Goal: Task Accomplishment & Management: Manage account settings

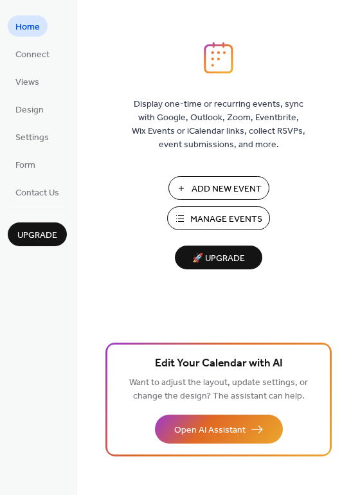
click at [224, 219] on span "Manage Events" at bounding box center [226, 219] width 72 height 13
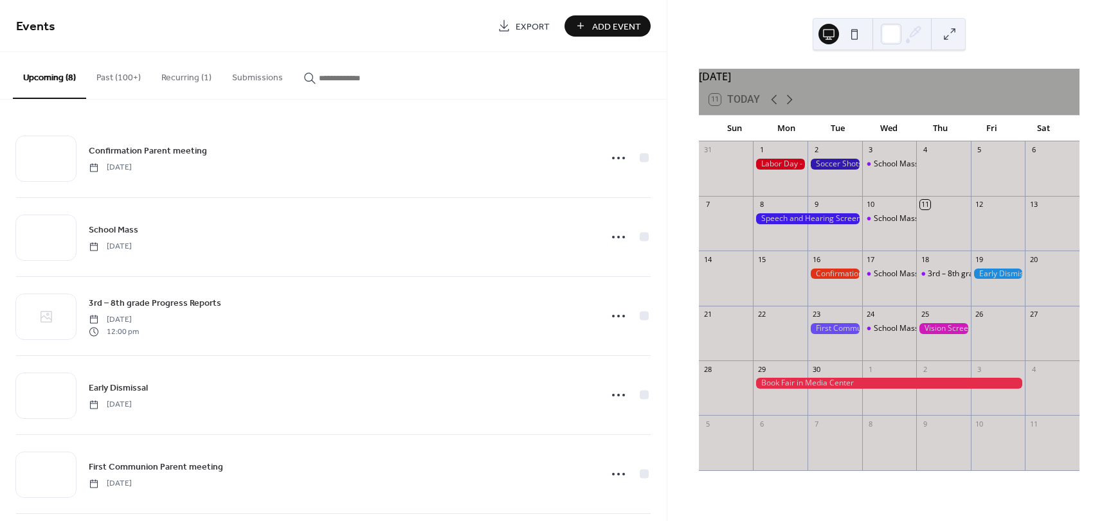
click at [834, 334] on div at bounding box center [834, 328] width 55 height 11
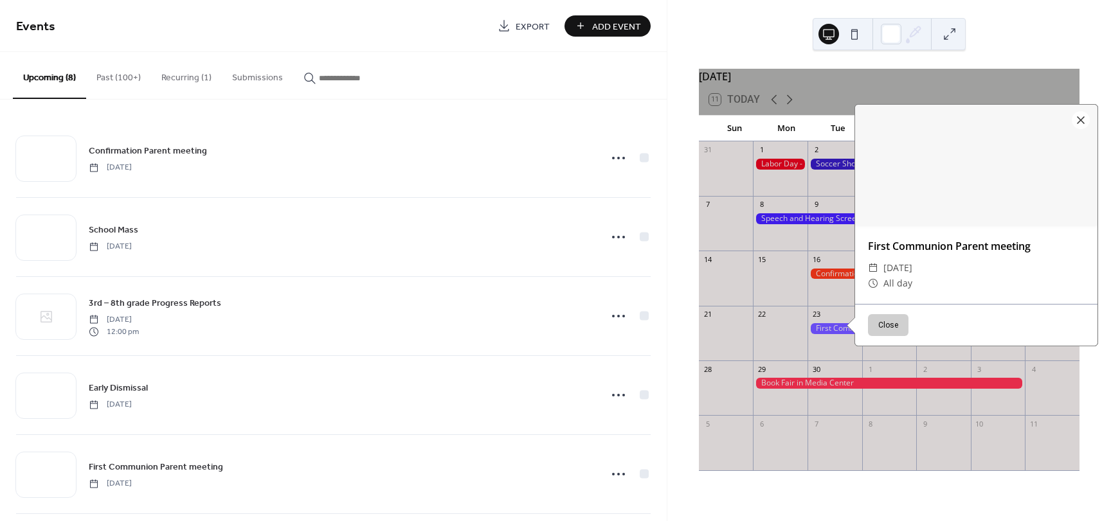
click at [834, 334] on div at bounding box center [834, 328] width 55 height 11
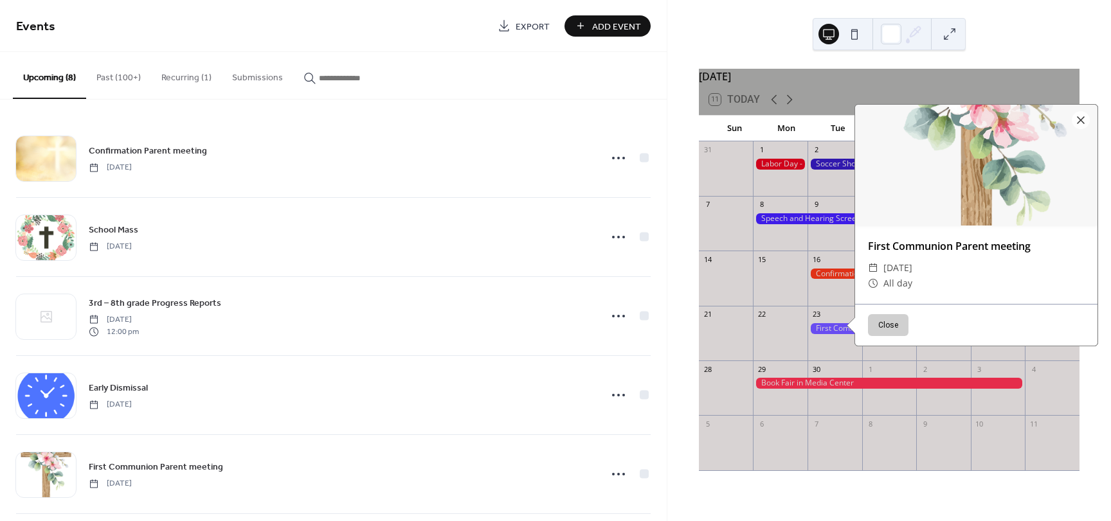
click at [834, 334] on div at bounding box center [834, 328] width 55 height 11
click at [835, 334] on div at bounding box center [834, 328] width 55 height 11
click at [888, 337] on button "Close" at bounding box center [889, 326] width 40 height 22
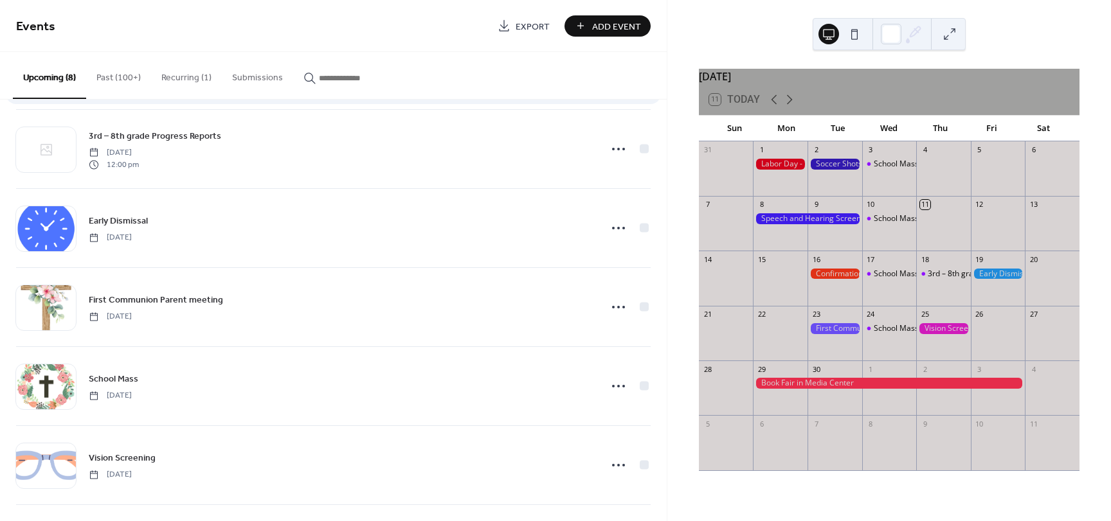
scroll to position [193, 0]
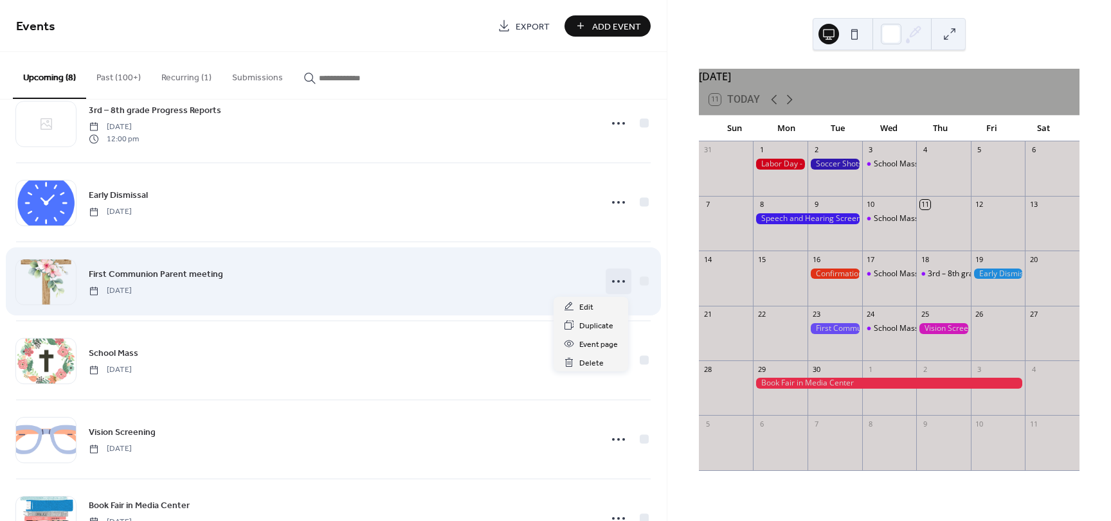
click at [609, 283] on icon at bounding box center [618, 281] width 21 height 21
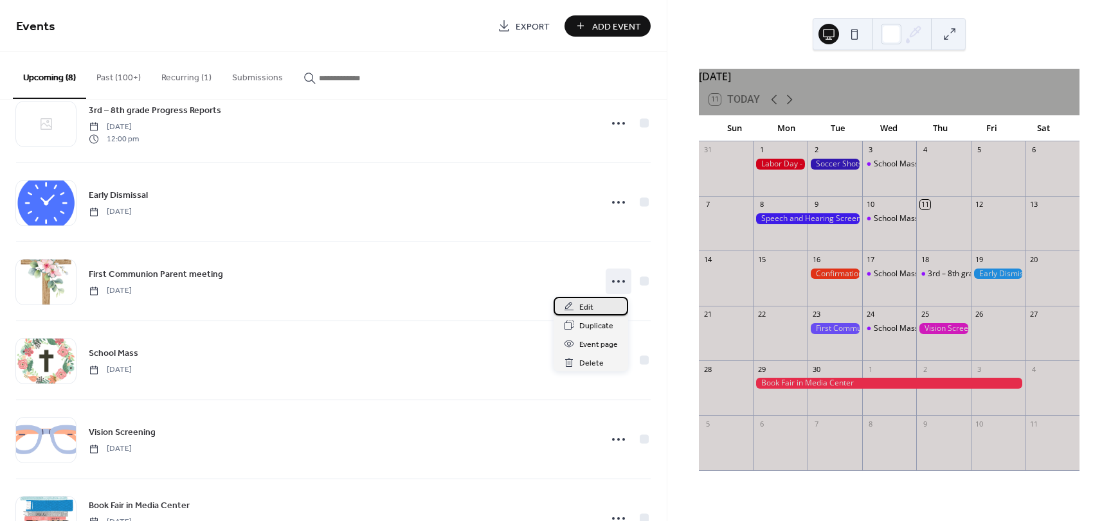
click at [582, 312] on span "Edit" at bounding box center [586, 307] width 14 height 13
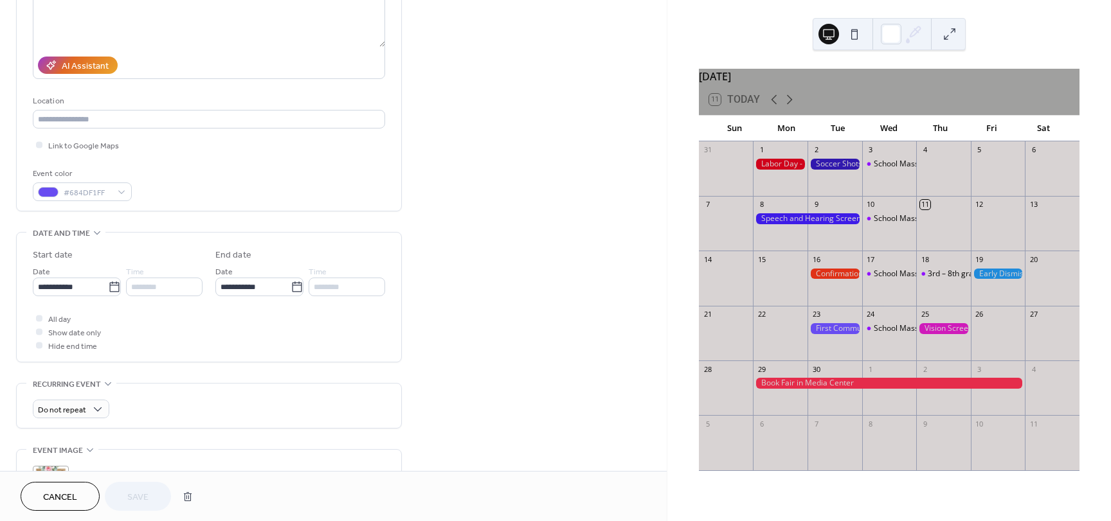
scroll to position [193, 0]
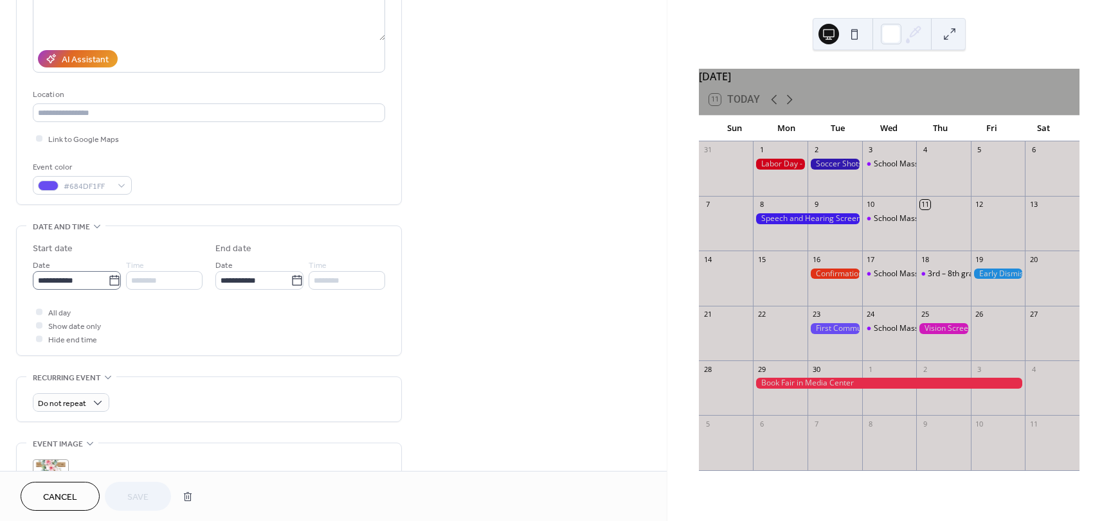
click at [112, 278] on icon at bounding box center [114, 280] width 13 height 13
click at [108, 278] on input "**********" at bounding box center [70, 280] width 75 height 19
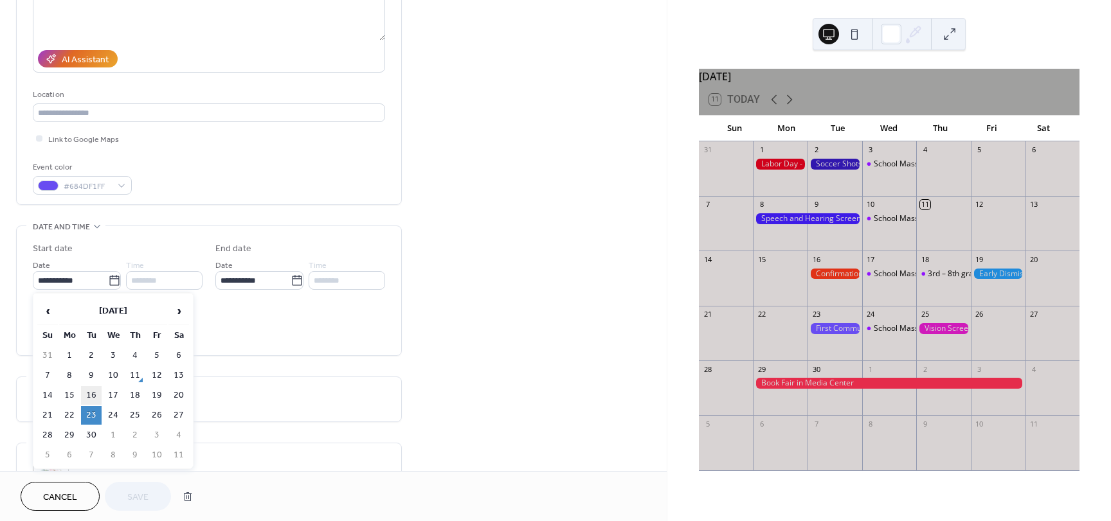
click at [90, 400] on td "16" at bounding box center [91, 395] width 21 height 19
type input "**********"
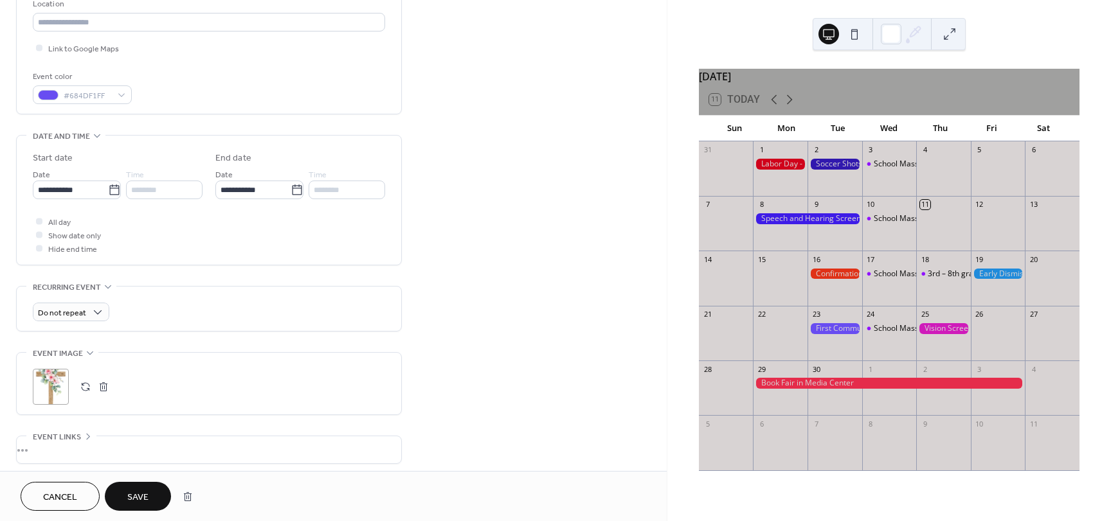
scroll to position [321, 0]
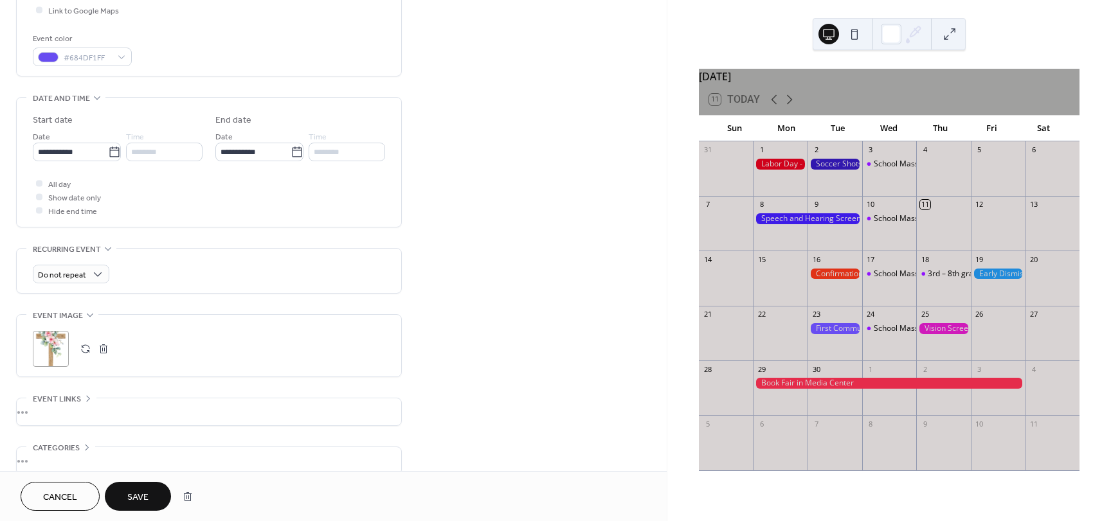
click at [150, 501] on button "Save" at bounding box center [138, 496] width 66 height 29
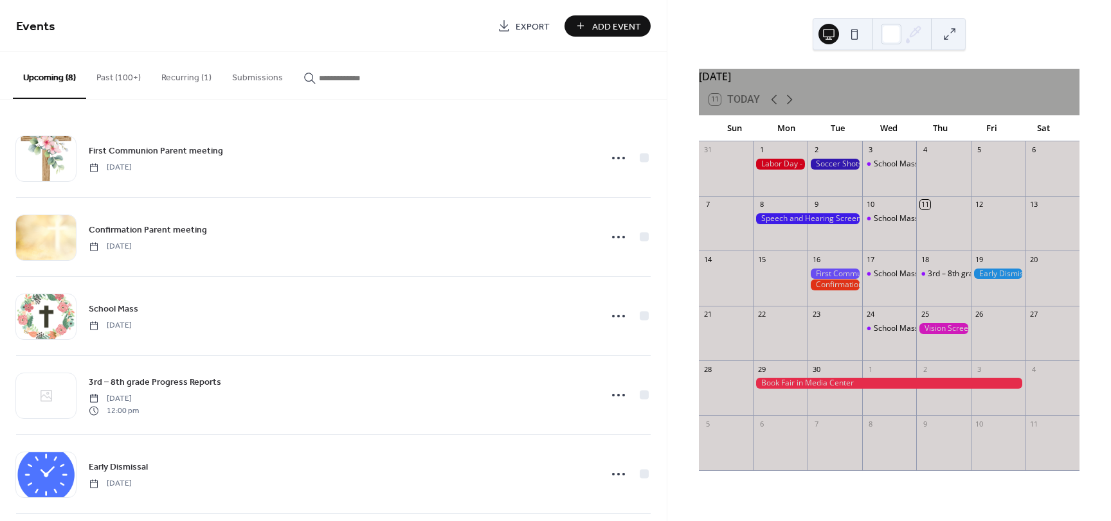
click at [882, 378] on div "1" at bounding box center [889, 369] width 55 height 17
click at [607, 30] on span "Add Event" at bounding box center [616, 26] width 49 height 13
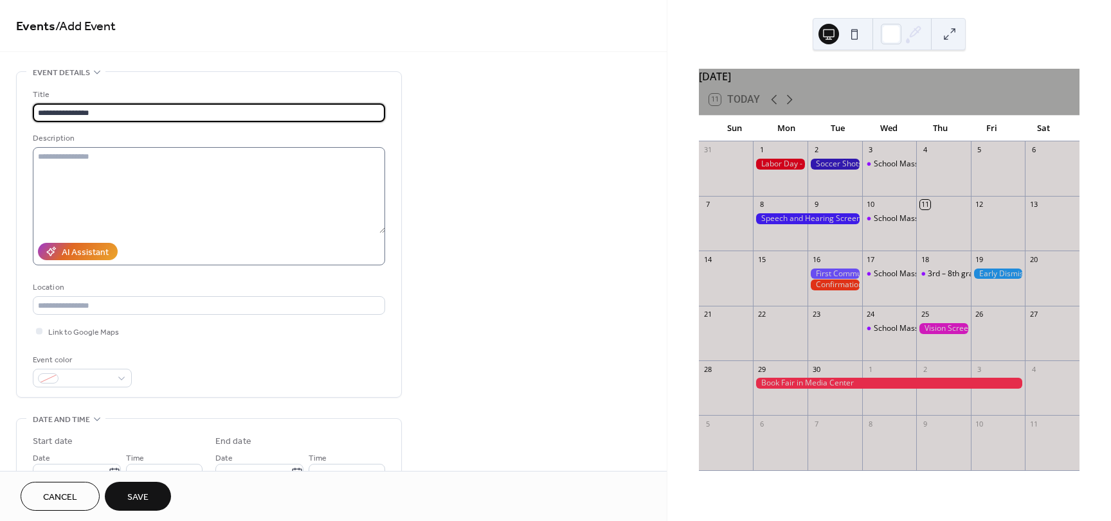
type input "**********"
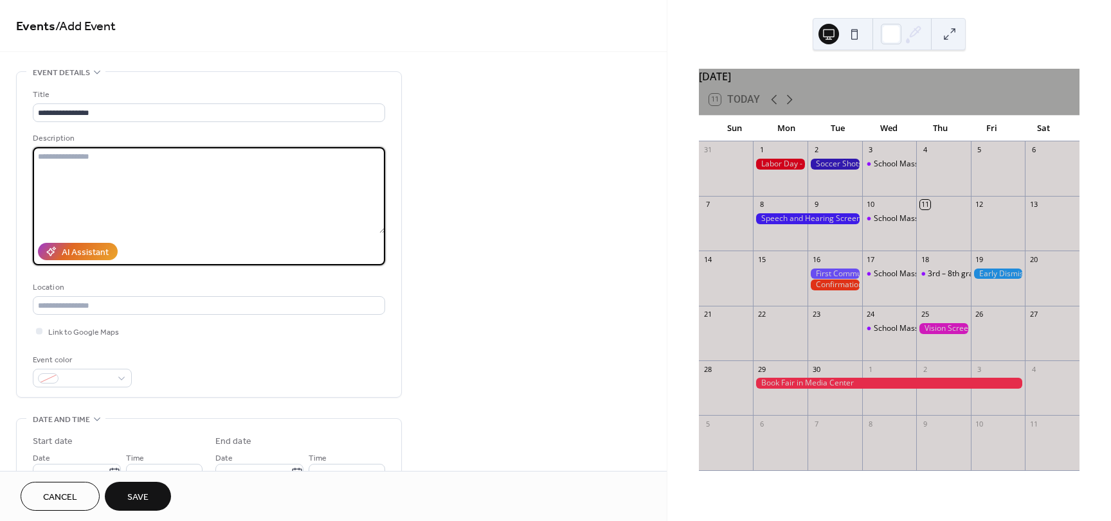
click at [242, 162] on textarea at bounding box center [209, 190] width 352 height 86
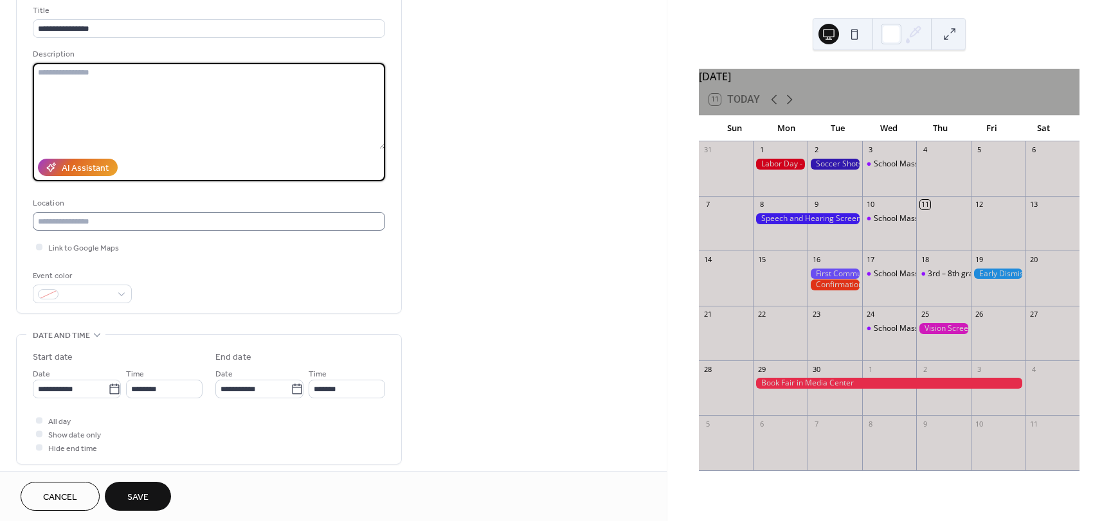
scroll to position [129, 0]
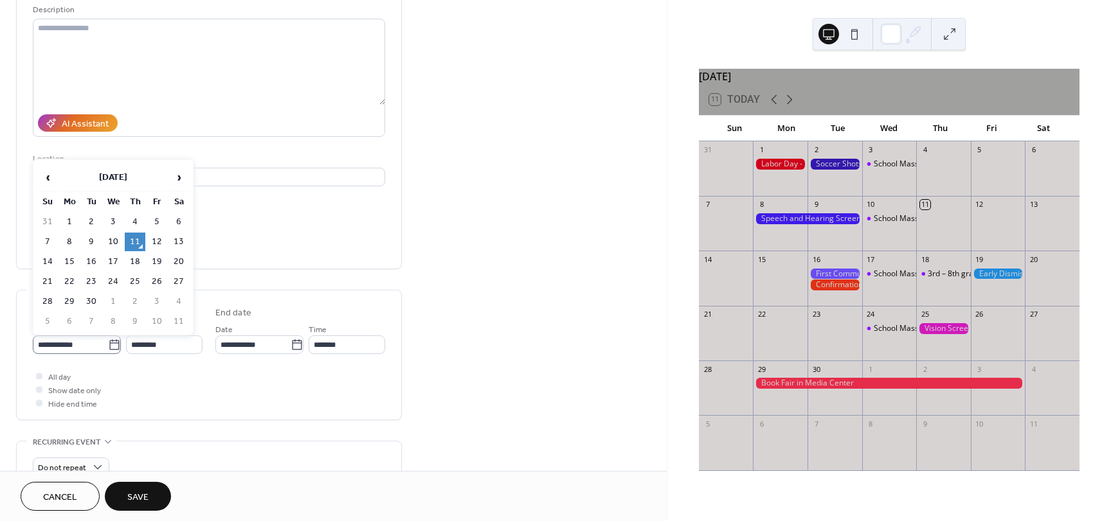
click at [112, 345] on icon at bounding box center [114, 345] width 13 height 13
click at [108, 345] on input "**********" at bounding box center [70, 344] width 75 height 19
click at [107, 304] on td "1" at bounding box center [113, 301] width 21 height 19
type input "**********"
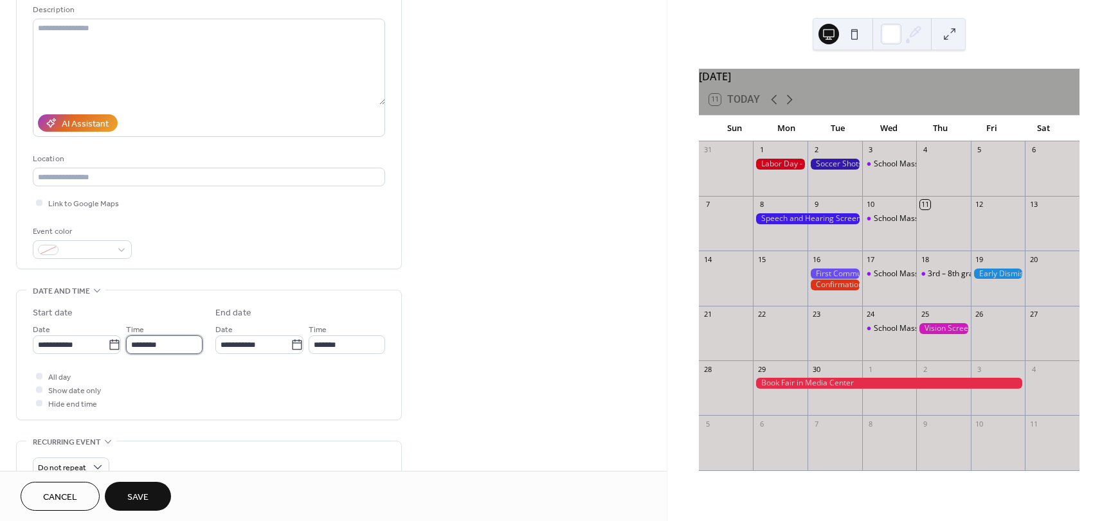
click at [186, 344] on input "********" at bounding box center [164, 344] width 76 height 19
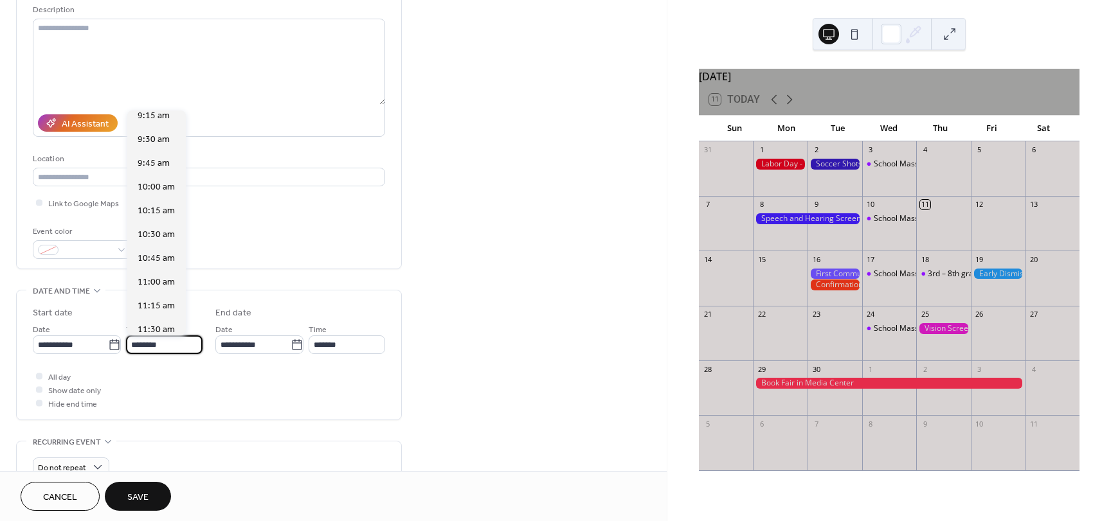
scroll to position [884, 0]
click at [164, 241] on span "10:30 am" at bounding box center [156, 237] width 37 height 13
type input "********"
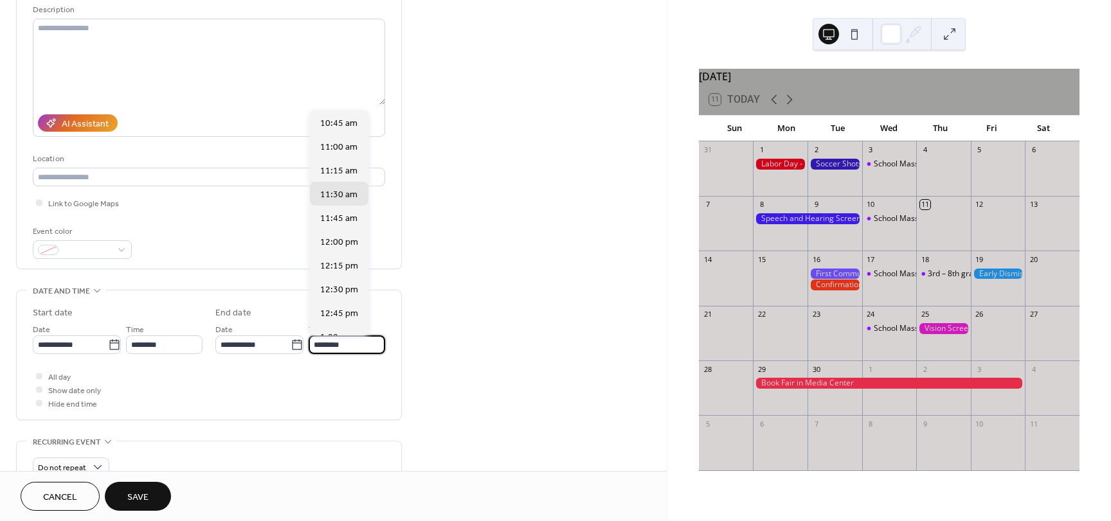
click at [360, 346] on input "********" at bounding box center [347, 344] width 76 height 19
click at [340, 233] on div "12:00 pm" at bounding box center [339, 241] width 58 height 24
type input "********"
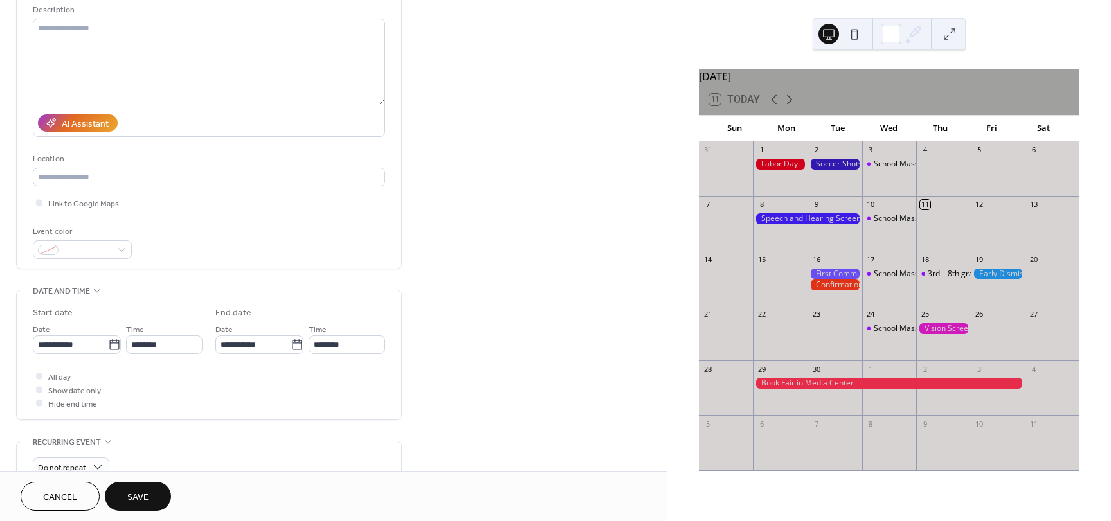
click at [293, 375] on div "All day Show date only Hide end time" at bounding box center [209, 390] width 352 height 40
click at [37, 389] on div at bounding box center [39, 389] width 6 height 6
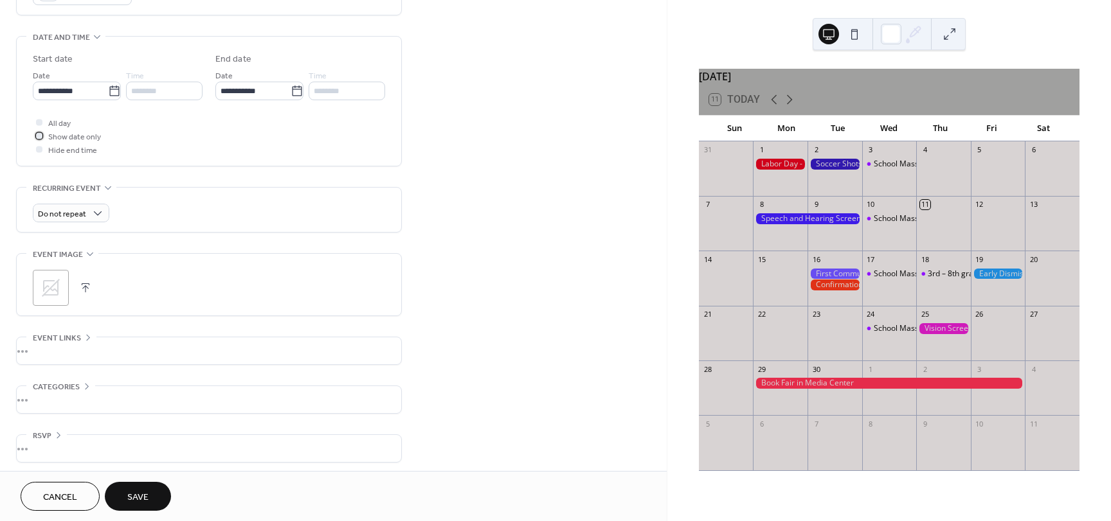
scroll to position [386, 0]
click at [55, 286] on icon at bounding box center [51, 285] width 18 height 18
click at [141, 501] on span "Save" at bounding box center [137, 497] width 21 height 13
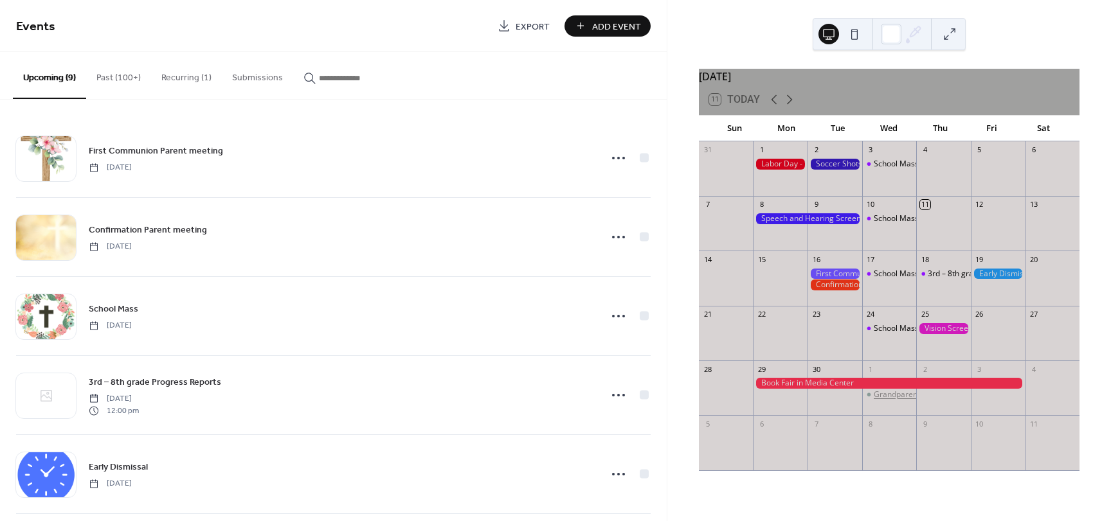
click at [893, 400] on div "Grandparents Day" at bounding box center [906, 394] width 66 height 11
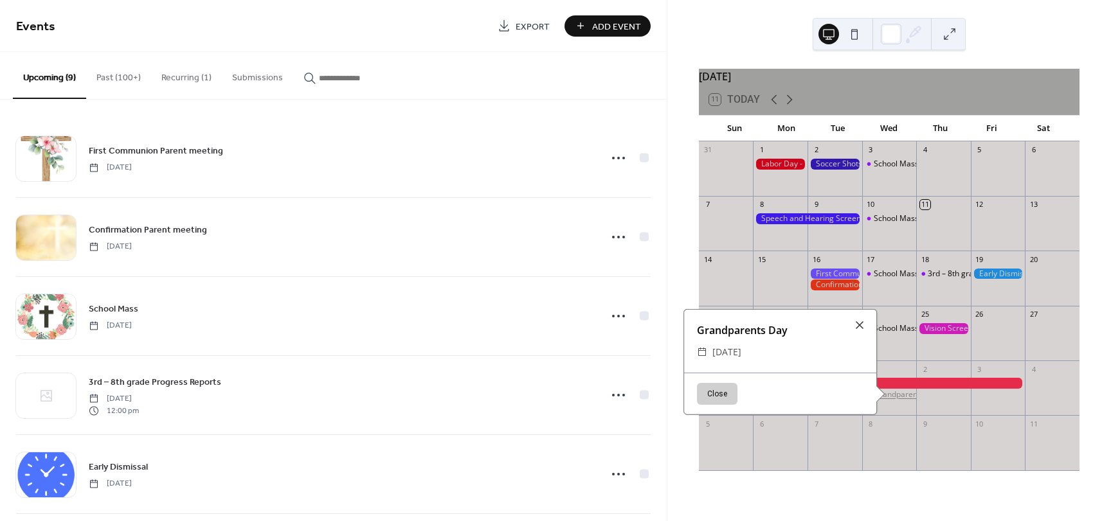
click at [893, 400] on div "Grandparents Day" at bounding box center [906, 394] width 66 height 11
click at [962, 411] on div at bounding box center [943, 394] width 55 height 33
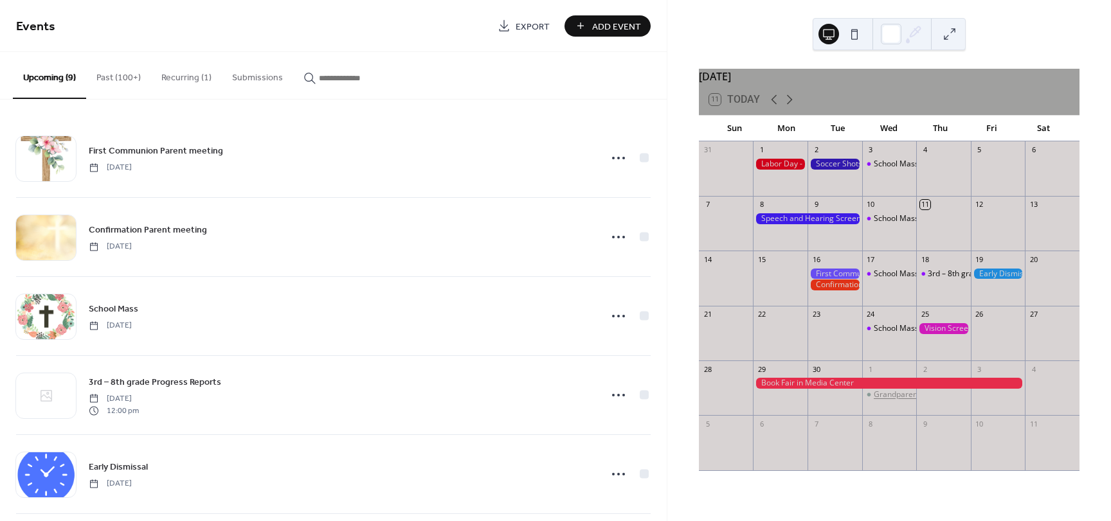
click at [895, 400] on div "Grandparents Day" at bounding box center [906, 394] width 66 height 11
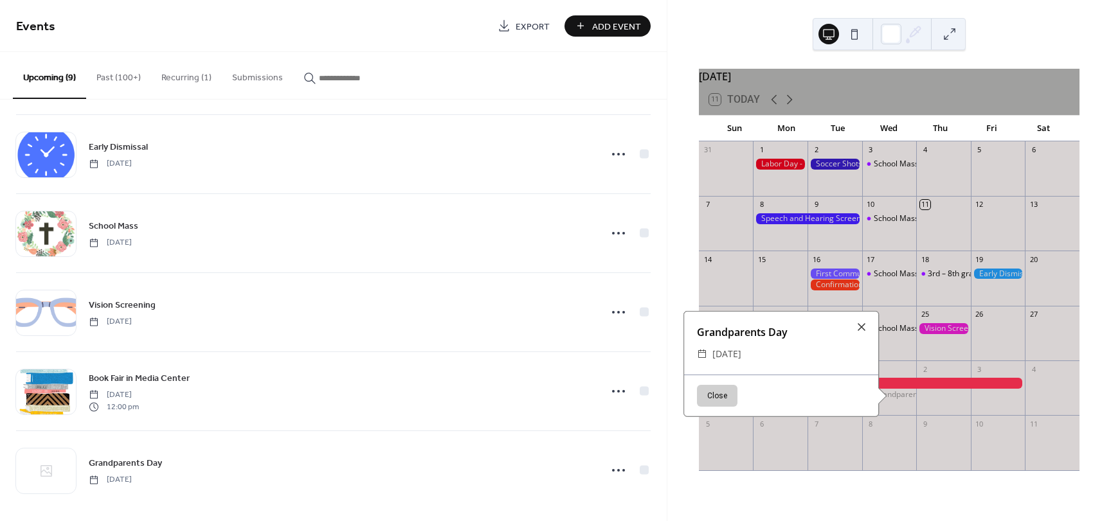
scroll to position [328, 0]
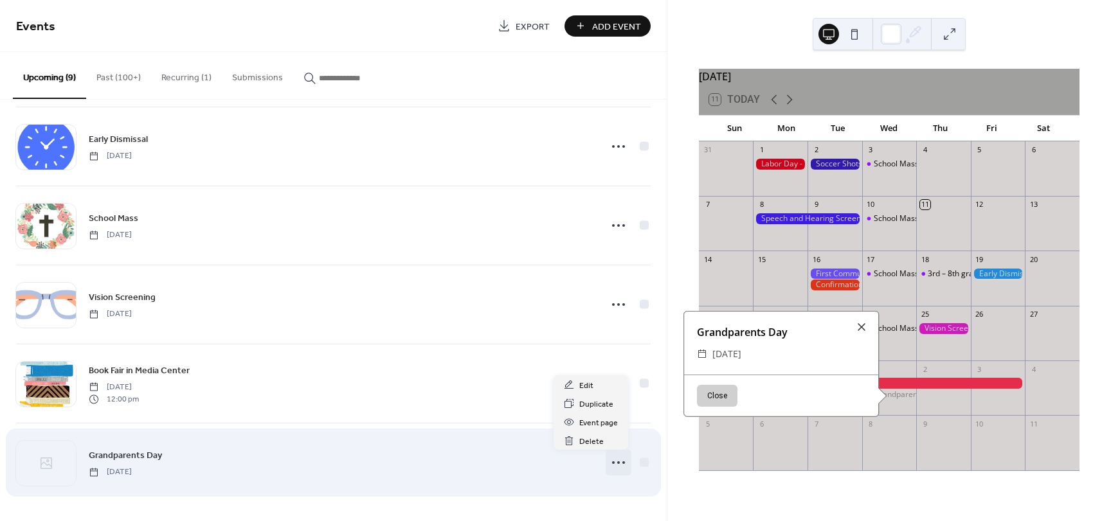
click at [618, 461] on icon at bounding box center [618, 462] width 21 height 21
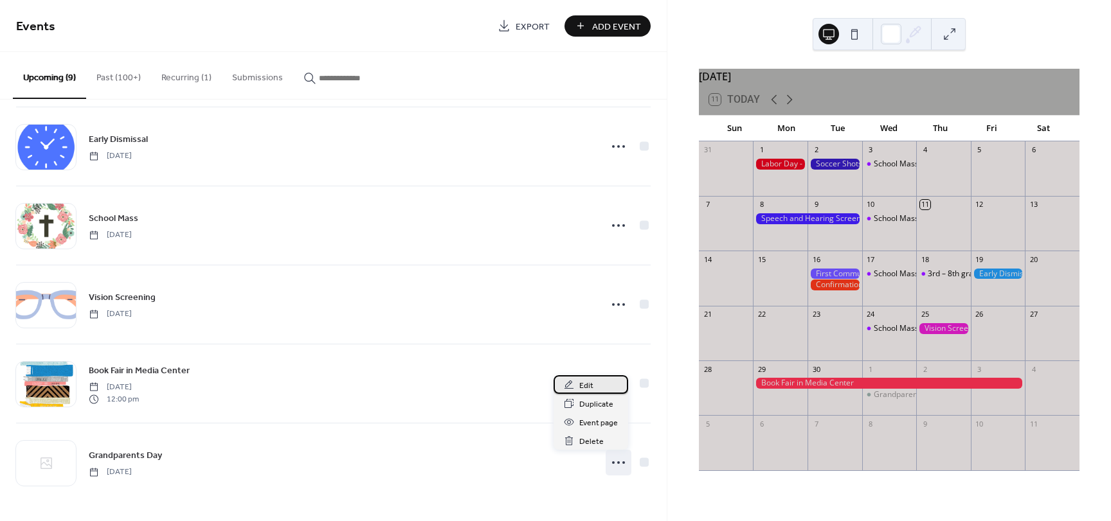
click at [587, 388] on span "Edit" at bounding box center [586, 385] width 14 height 13
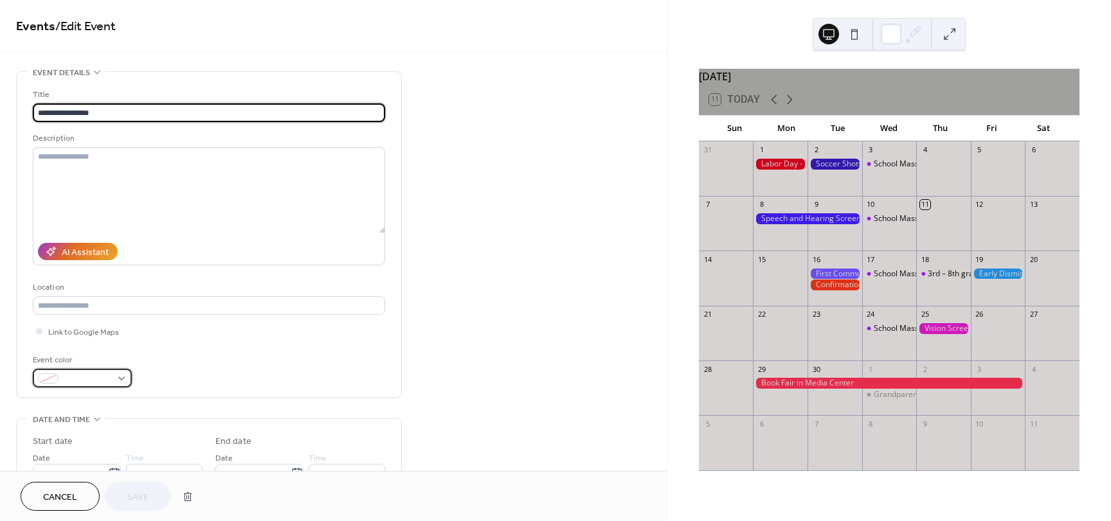
click at [125, 379] on div at bounding box center [82, 378] width 99 height 19
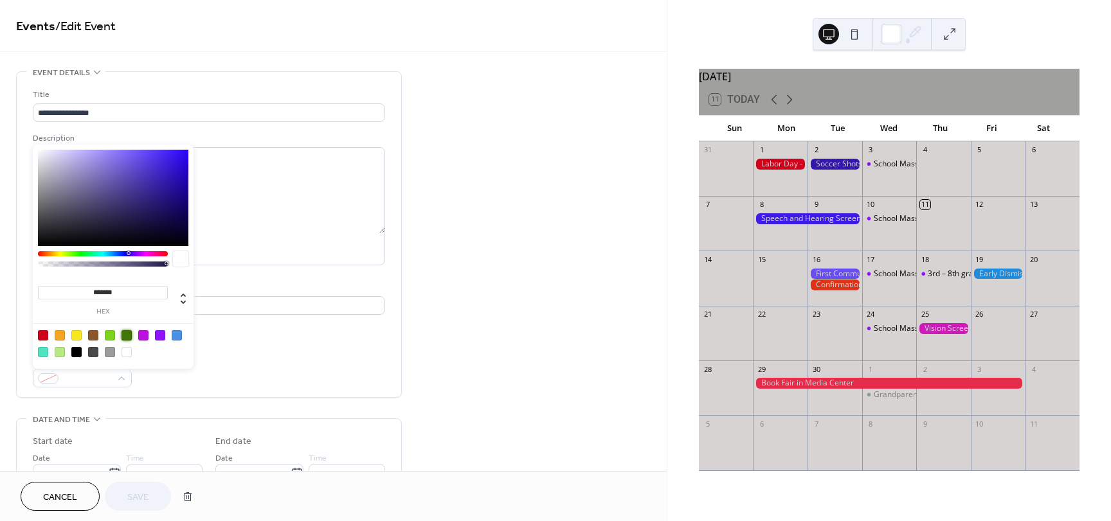
click at [126, 332] on div at bounding box center [126, 335] width 10 height 10
type input "*******"
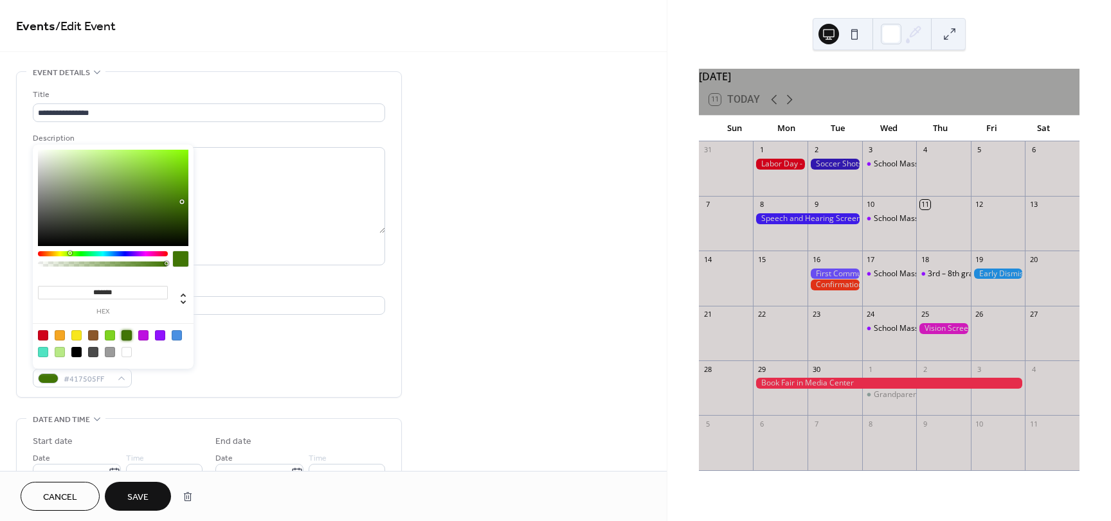
click at [150, 497] on button "Save" at bounding box center [138, 496] width 66 height 29
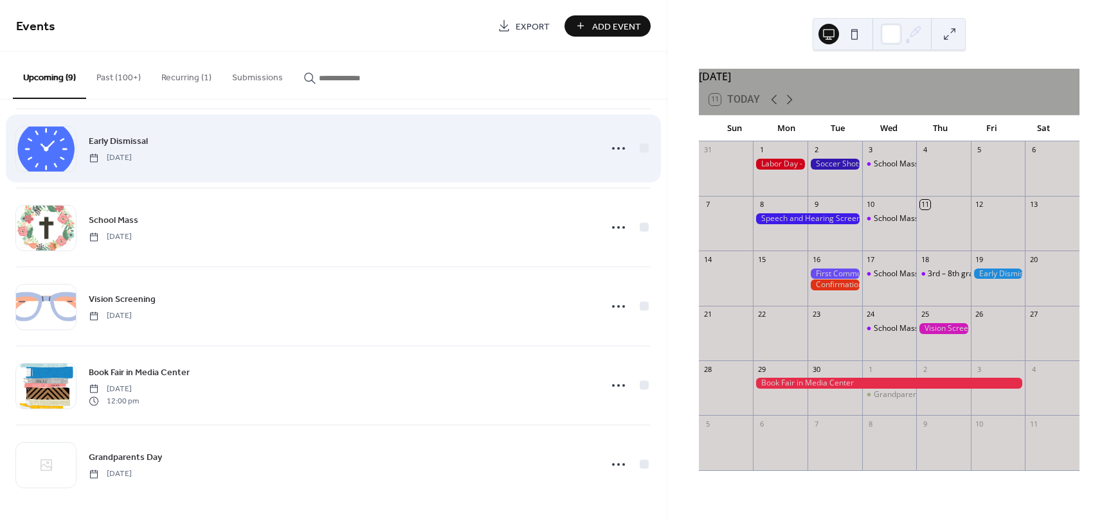
scroll to position [328, 0]
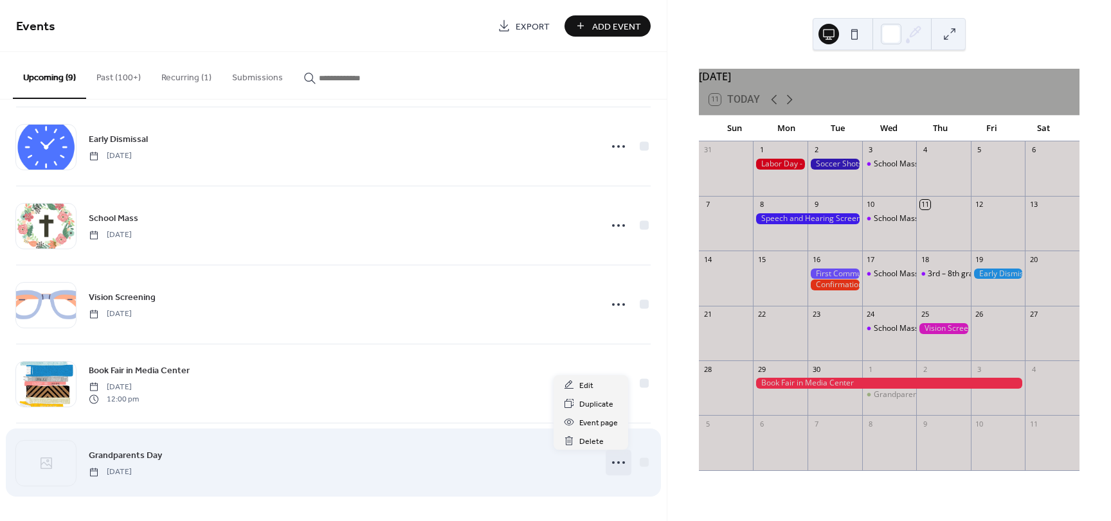
click at [618, 465] on icon at bounding box center [618, 462] width 21 height 21
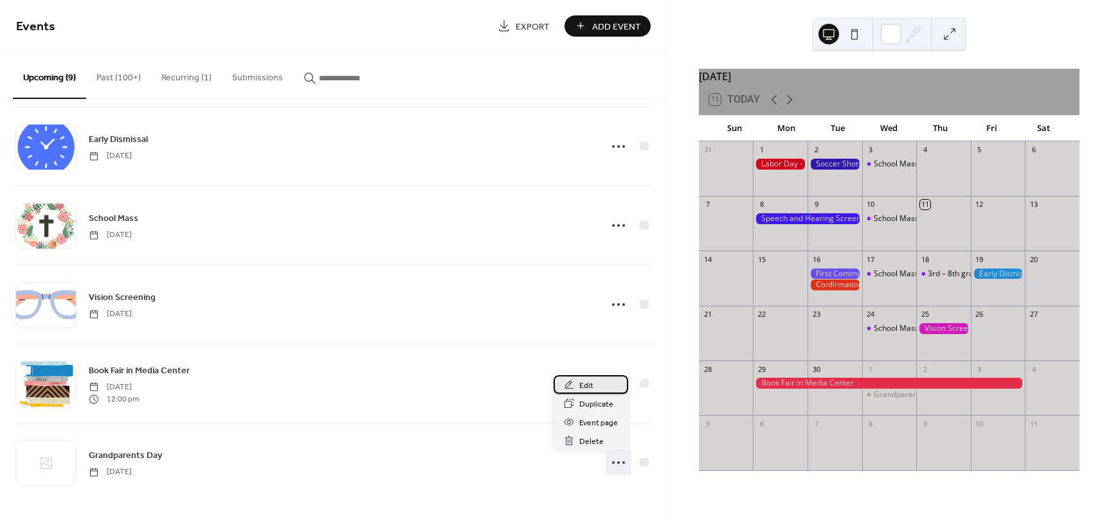
click at [588, 386] on span "Edit" at bounding box center [586, 385] width 14 height 13
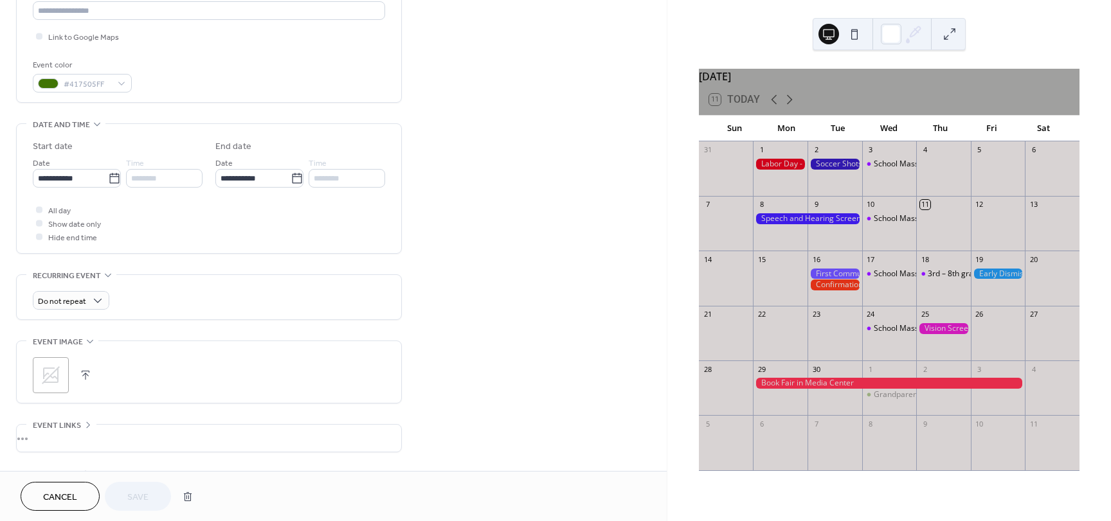
scroll to position [258, 0]
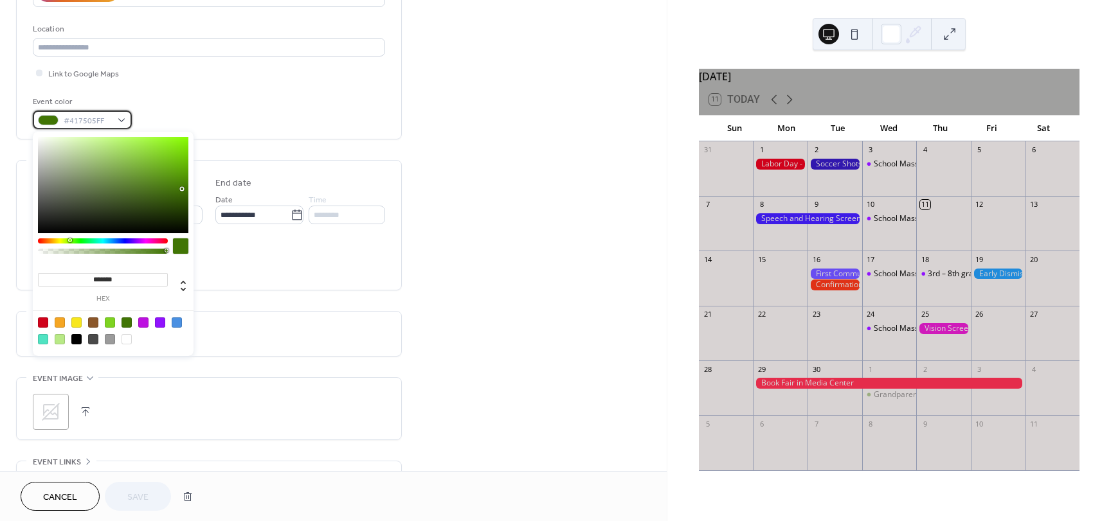
click at [45, 120] on div at bounding box center [48, 120] width 21 height 10
click at [78, 339] on div at bounding box center [76, 339] width 10 height 10
type input "*******"
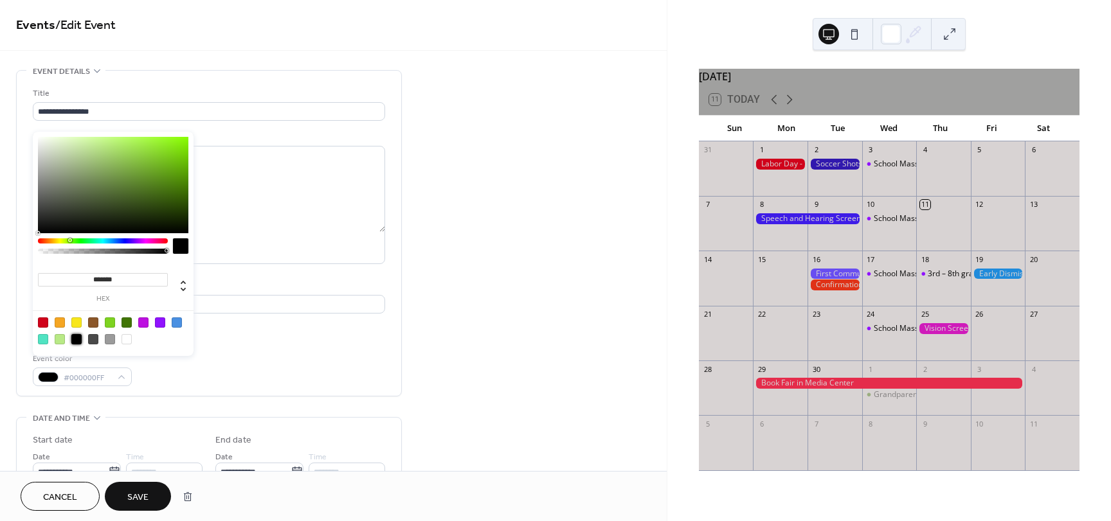
scroll to position [0, 0]
click at [139, 496] on span "Save" at bounding box center [137, 497] width 21 height 13
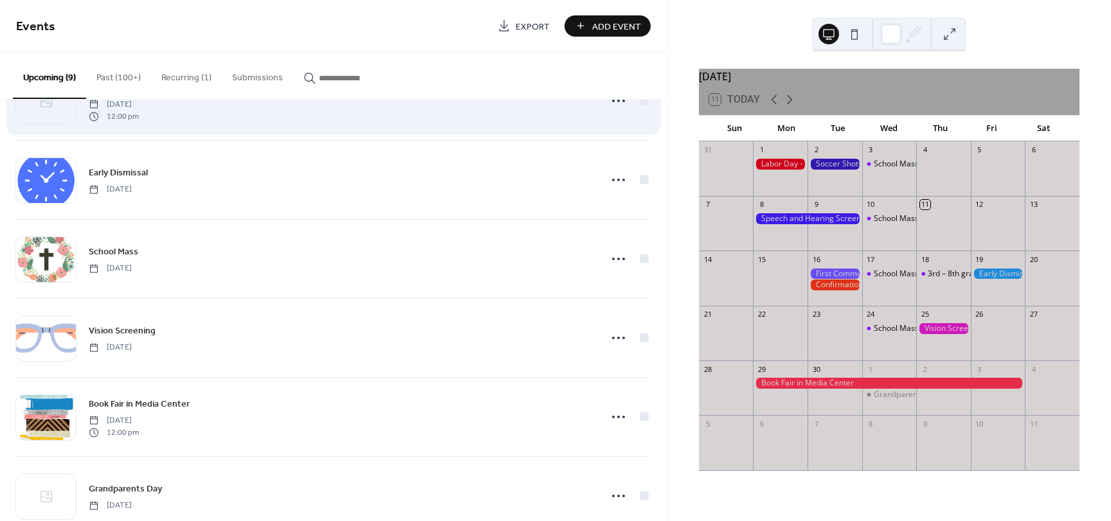
scroll to position [328, 0]
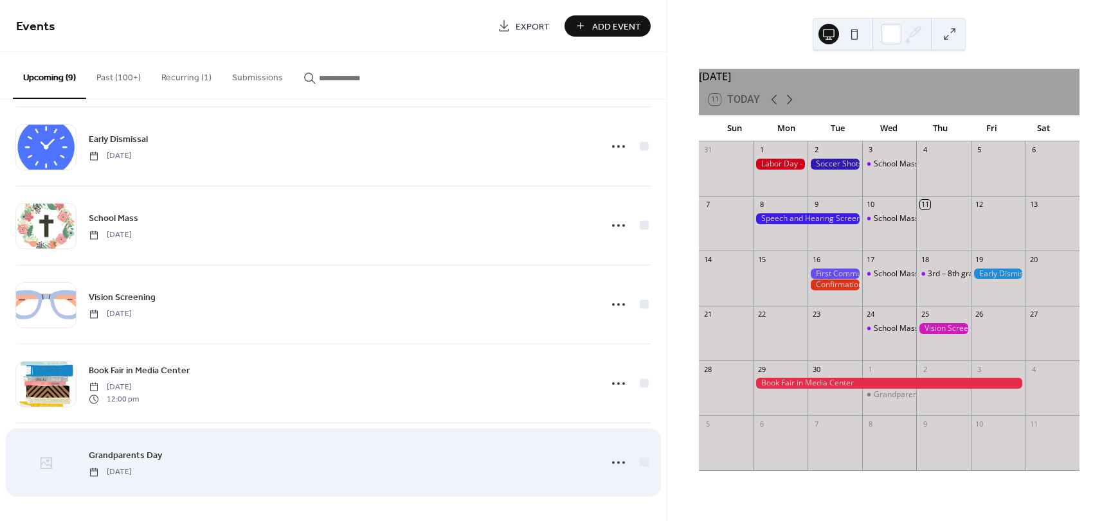
click at [40, 467] on icon at bounding box center [46, 463] width 15 height 15
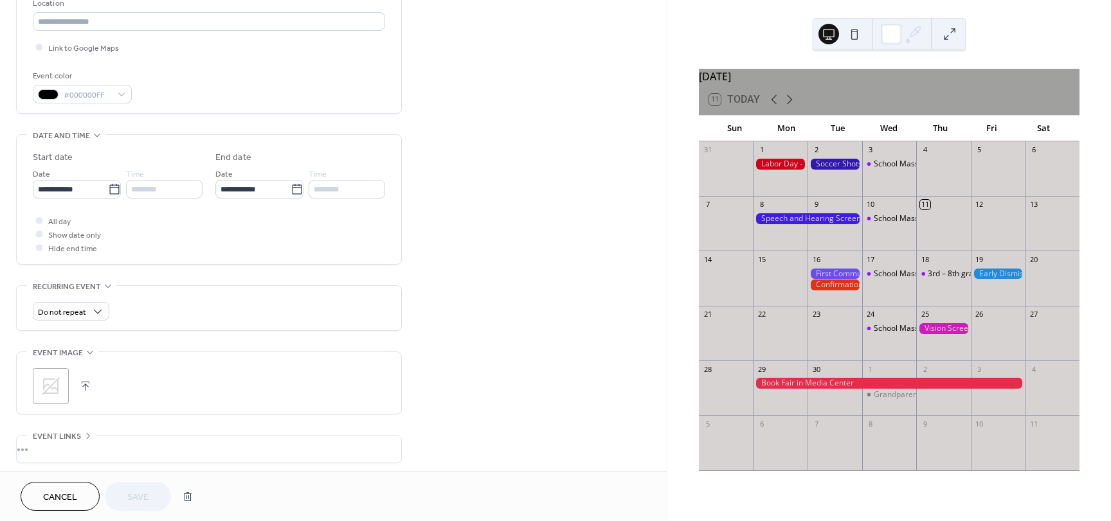
scroll to position [386, 0]
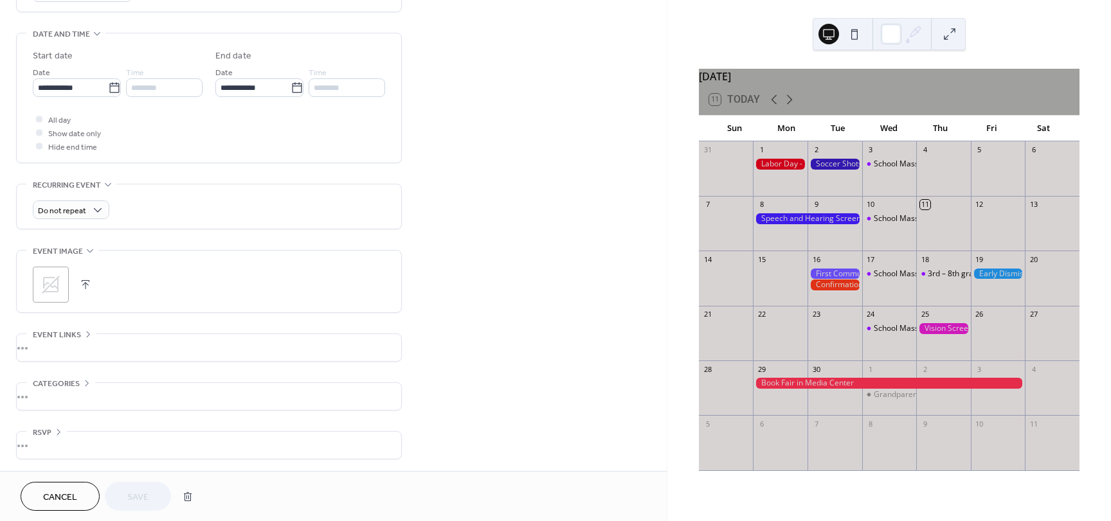
click at [37, 392] on div "•••" at bounding box center [209, 396] width 384 height 27
click at [37, 392] on div "No categories added yet. Add Category 🔒" at bounding box center [209, 423] width 352 height 80
click at [36, 403] on span "No categories added yet." at bounding box center [76, 406] width 87 height 13
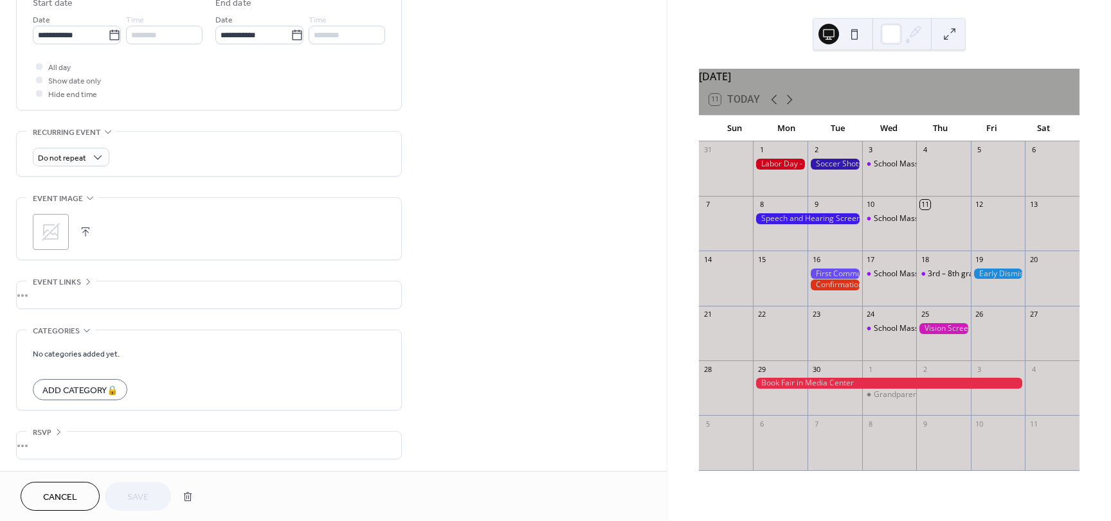
scroll to position [440, 0]
click at [141, 437] on div "•••" at bounding box center [209, 444] width 384 height 27
click at [60, 499] on span "Cancel" at bounding box center [60, 497] width 34 height 13
